Goal: Check status: Check status

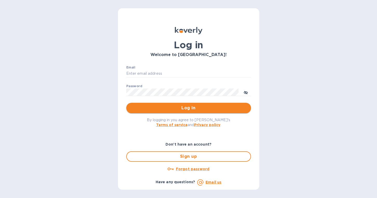
type input "gabriela@langschwander.com"
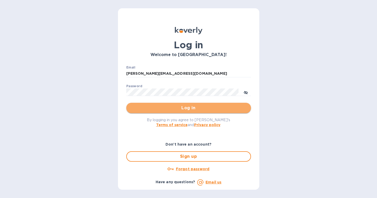
click at [181, 111] on button "Log in" at bounding box center [188, 108] width 125 height 10
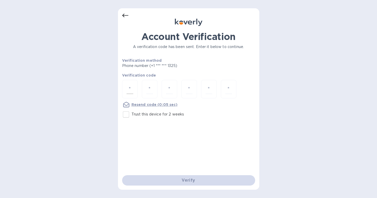
click at [129, 87] on input "number" at bounding box center [129, 89] width 7 height 10
type input "5"
type input "3"
type input "4"
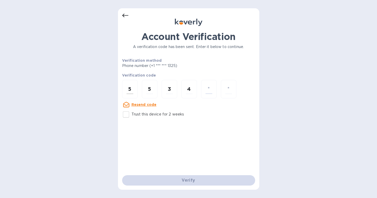
type input "5"
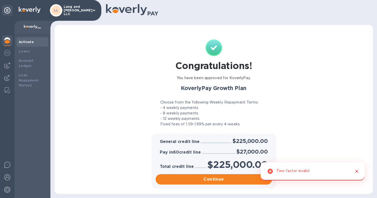
click at [297, 109] on div "Congratulations! You have been approved for KoverlyPay. KoverlyPay Growth Plan …" at bounding box center [214, 82] width 308 height 104
click at [358, 171] on icon "Close" at bounding box center [356, 171] width 5 height 5
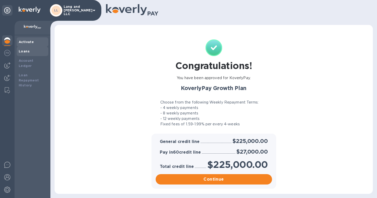
click at [24, 52] on b "Loans" at bounding box center [24, 51] width 11 height 4
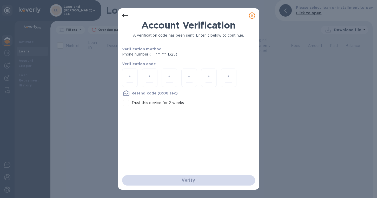
click at [252, 14] on icon at bounding box center [252, 15] width 6 height 6
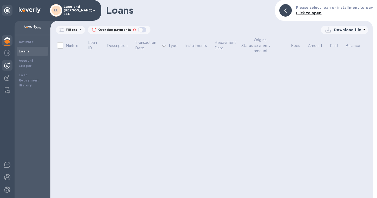
click at [7, 66] on img at bounding box center [7, 65] width 6 height 6
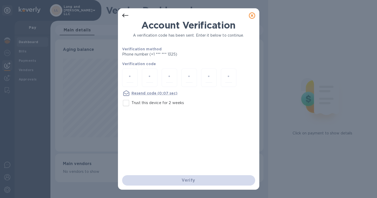
scroll to position [112, 208]
